Goal: Answer question/provide support

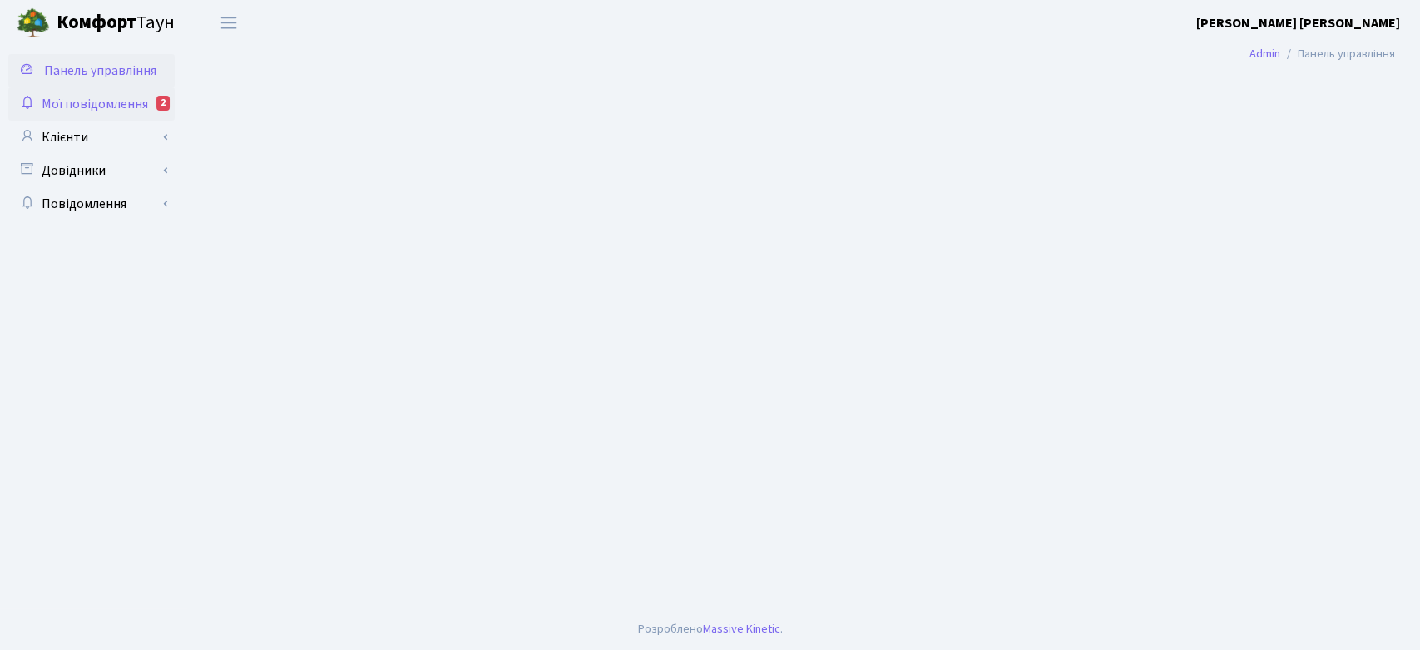
click at [102, 100] on span "Мої повідомлення" at bounding box center [95, 104] width 106 height 18
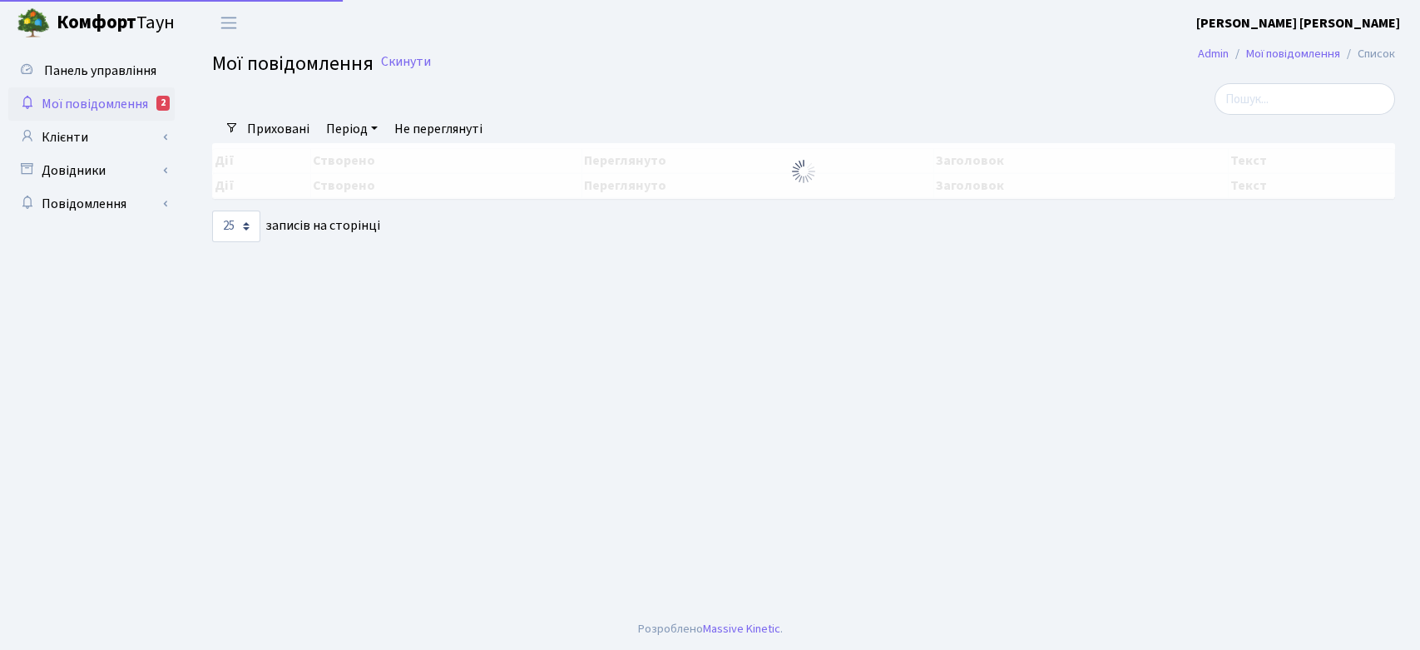
select select "25"
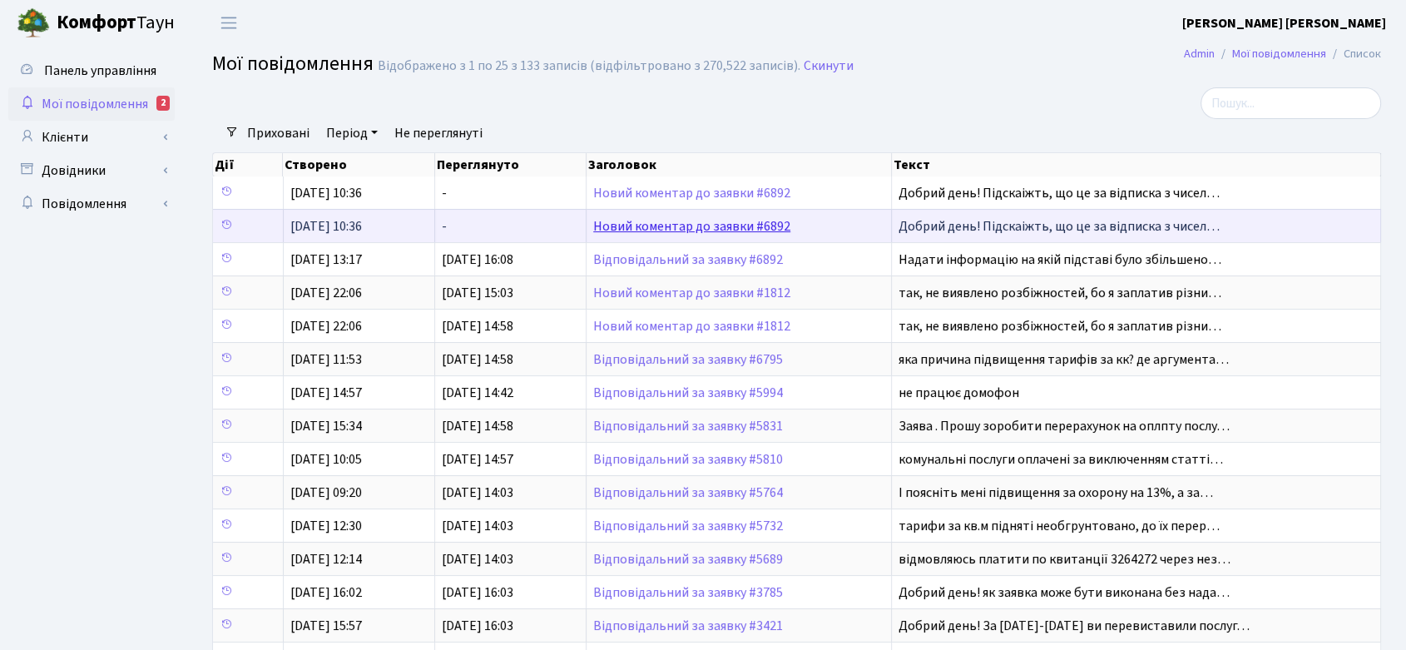
click at [738, 222] on link "Новий коментар до заявки #6892" at bounding box center [691, 226] width 197 height 18
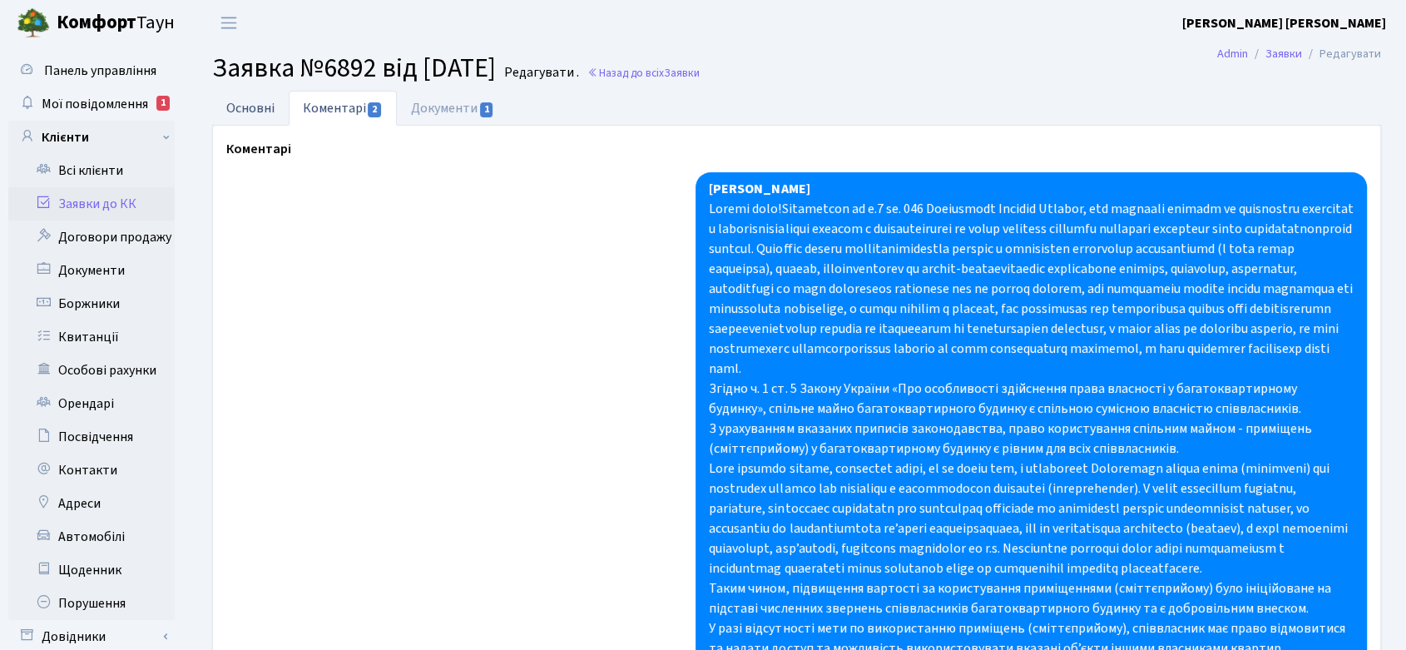
click at [246, 107] on link "Основні" at bounding box center [250, 108] width 77 height 34
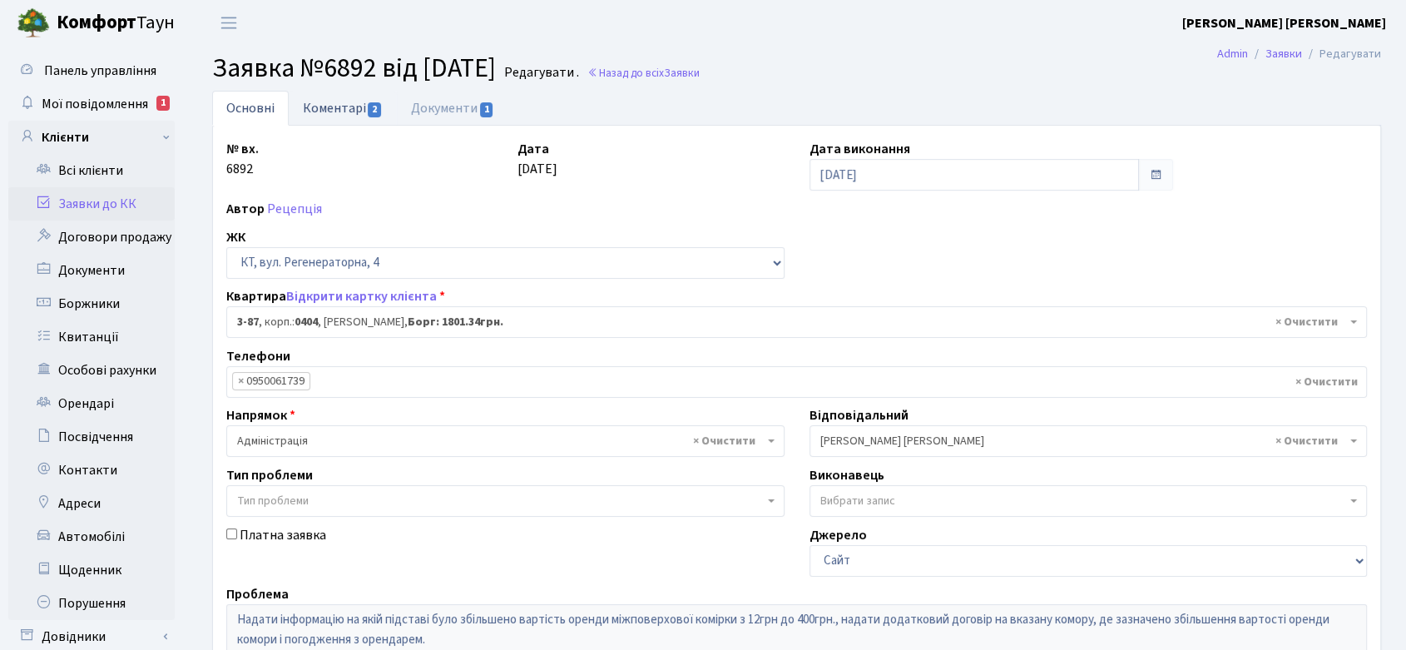
click at [341, 108] on link "Коментарі 2" at bounding box center [343, 108] width 108 height 34
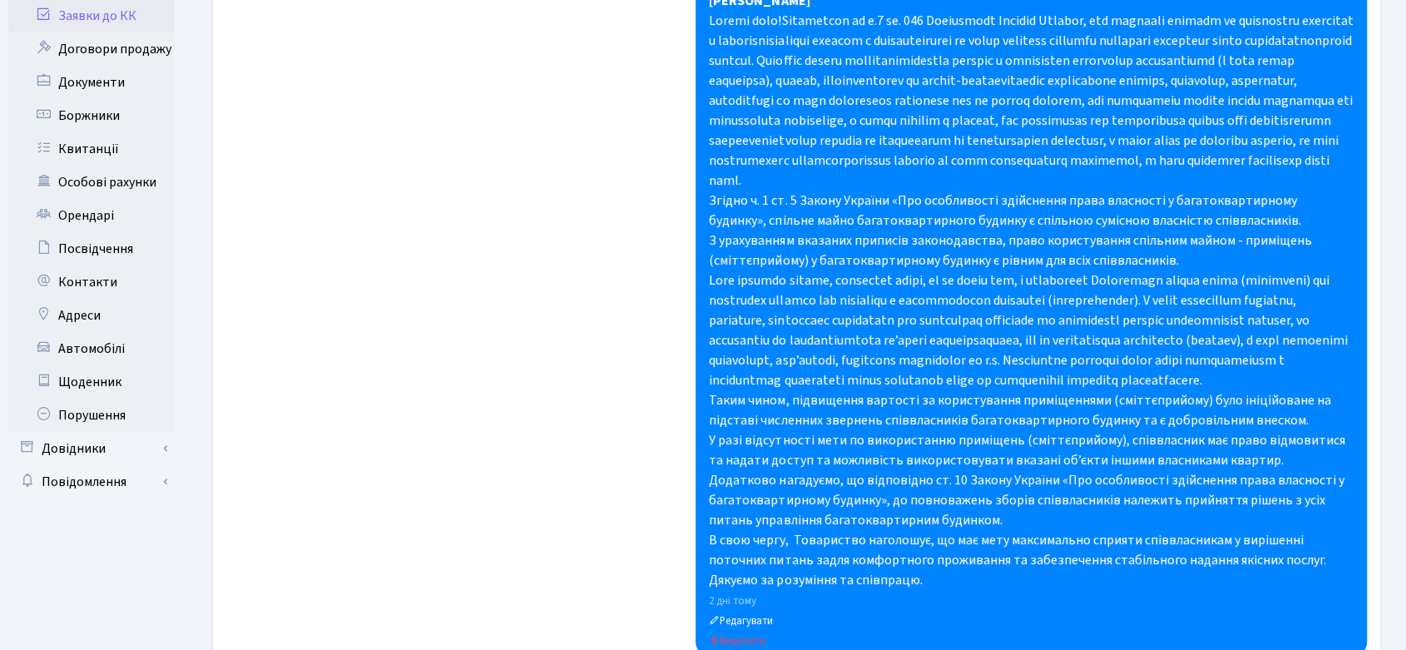
scroll to position [92, 0]
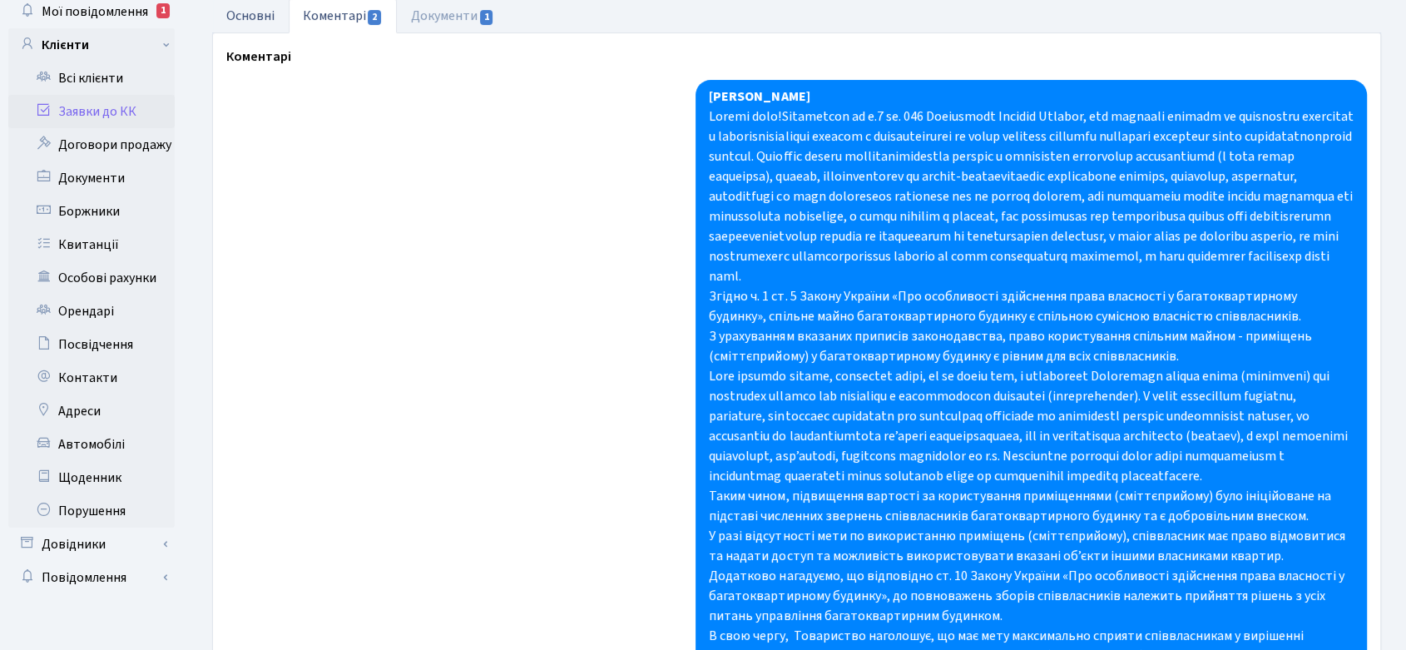
click at [246, 15] on link "Основні" at bounding box center [250, 15] width 77 height 34
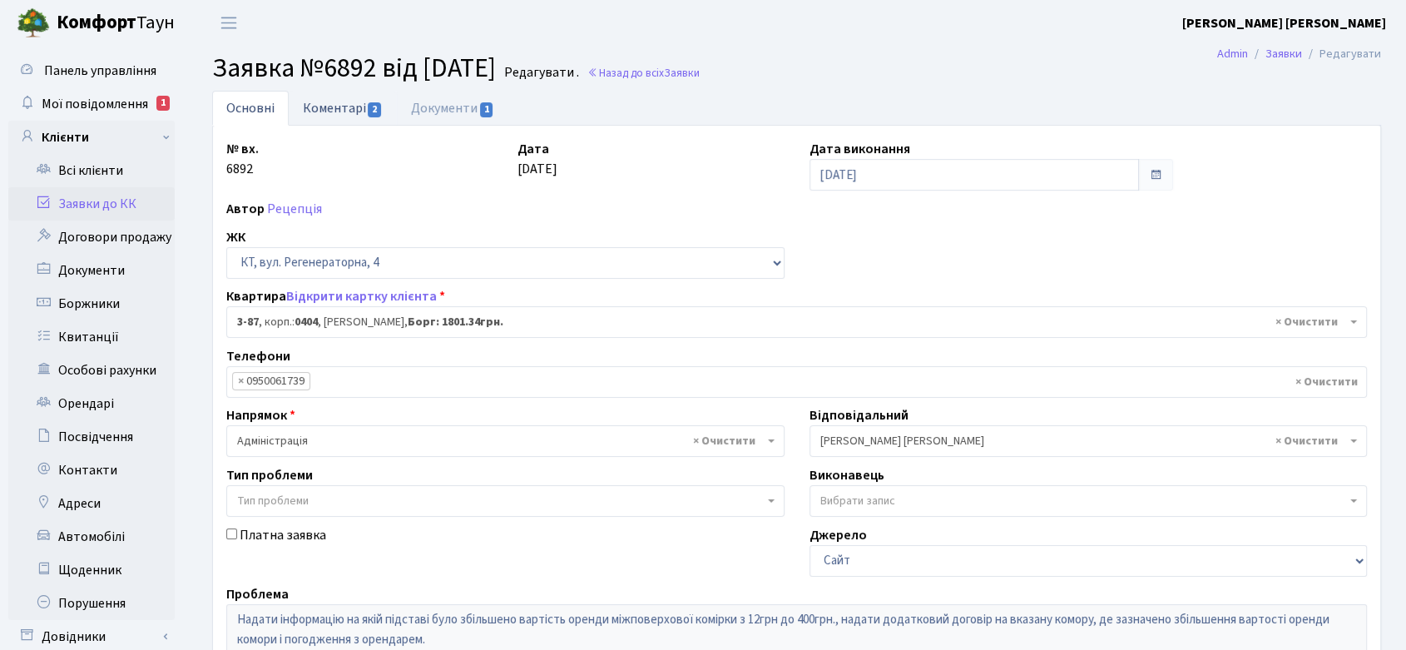
click at [335, 106] on link "Коментарі 2" at bounding box center [343, 108] width 108 height 34
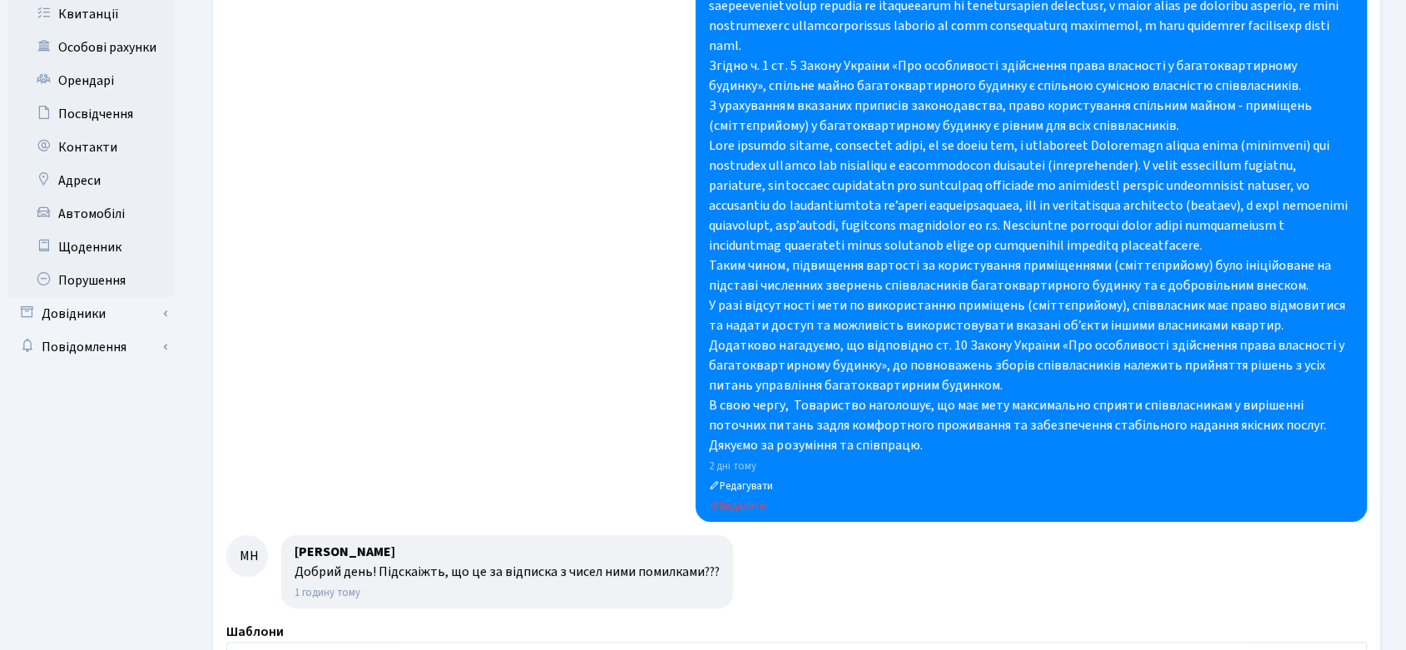
scroll to position [369, 0]
